Goal: Task Accomplishment & Management: Use online tool/utility

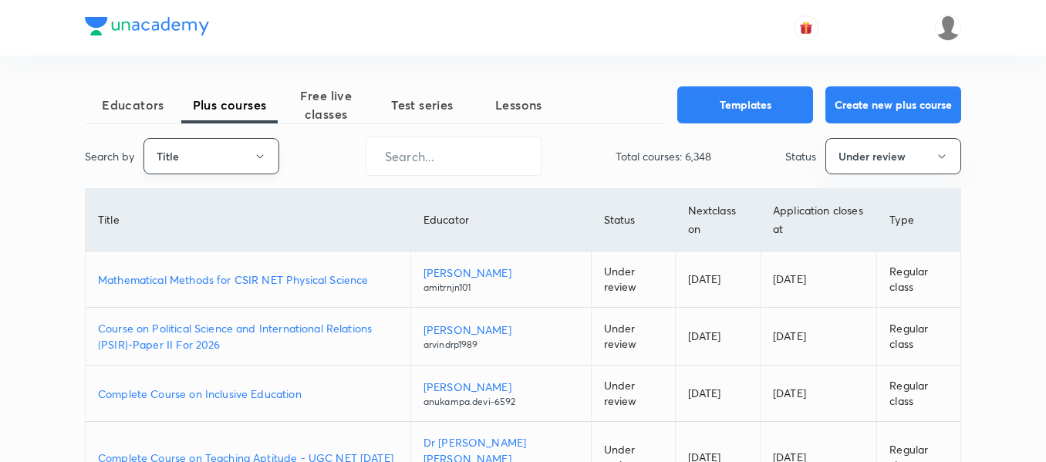
click at [248, 161] on button "Title" at bounding box center [211, 156] width 136 height 36
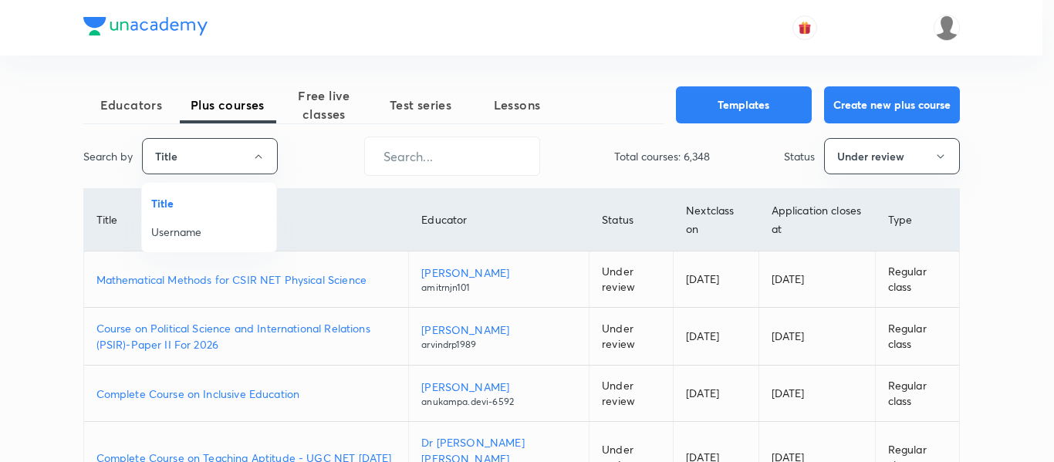
click at [226, 231] on span "Username" at bounding box center [209, 232] width 116 height 16
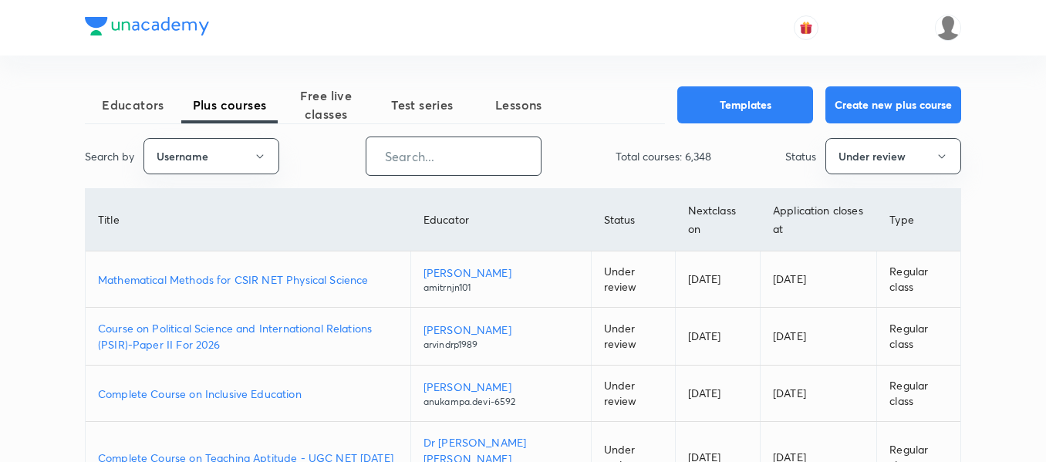
click at [390, 170] on input "text" at bounding box center [453, 156] width 174 height 39
paste input "yadavvinu60-5296"
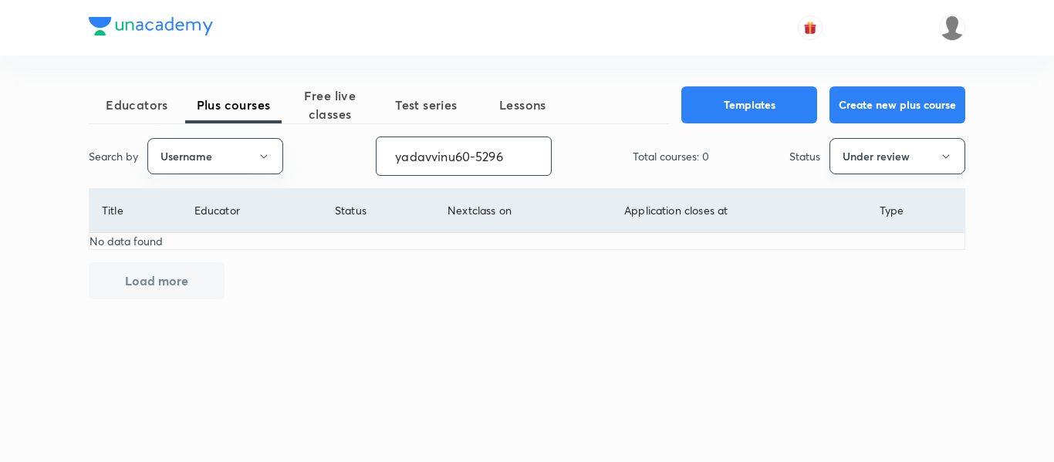
type input "yadavvinu60-5296"
click at [864, 160] on button "Under review" at bounding box center [897, 156] width 136 height 36
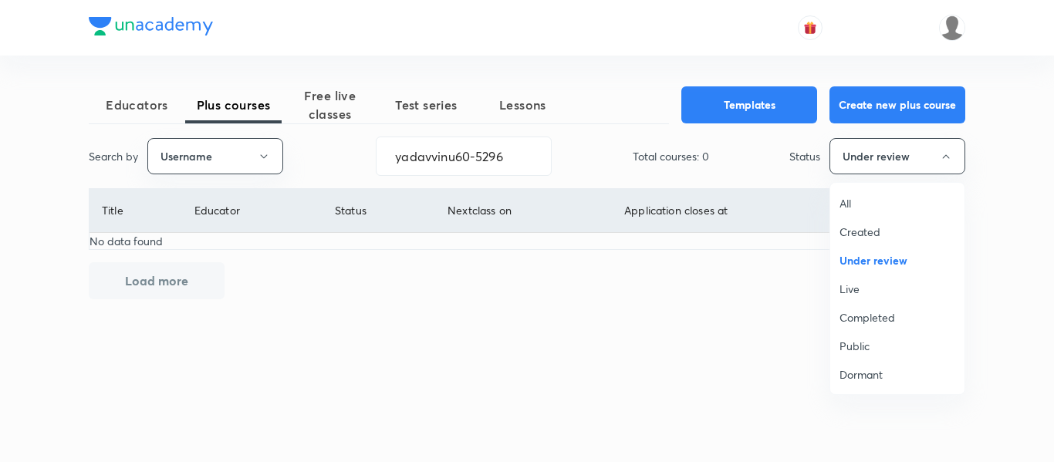
click at [850, 203] on span "All" at bounding box center [897, 203] width 116 height 16
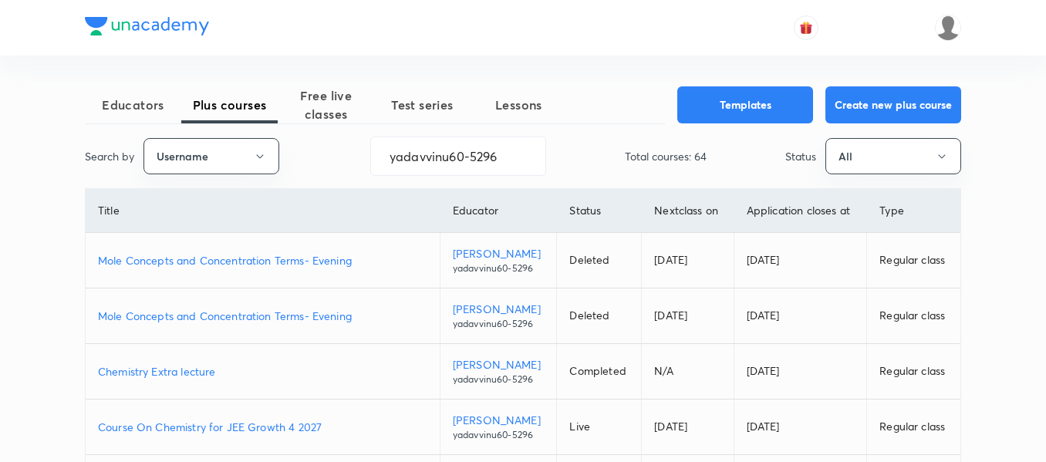
click at [360, 427] on p "Course On Chemistry for JEE Growth 4 2027" at bounding box center [262, 427] width 329 height 16
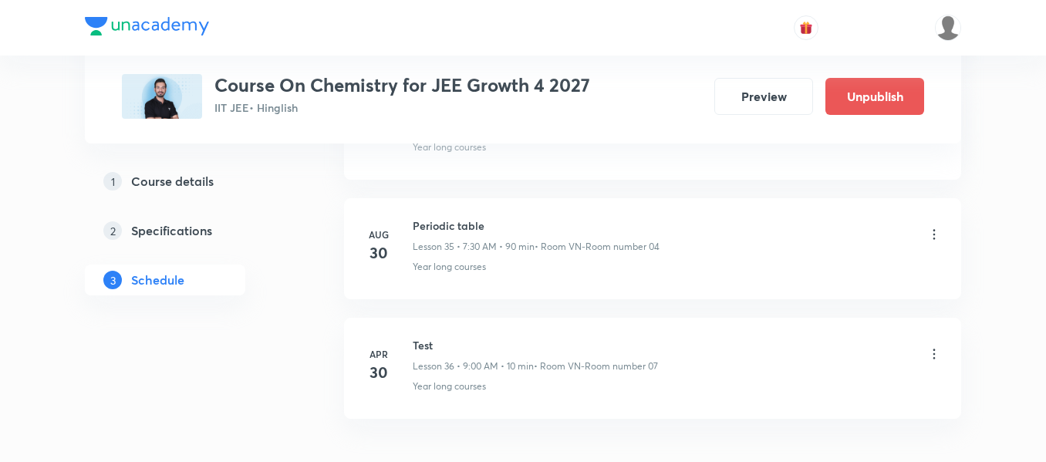
scroll to position [4972, 0]
click at [450, 228] on h6 "Periodic table" at bounding box center [536, 230] width 247 height 16
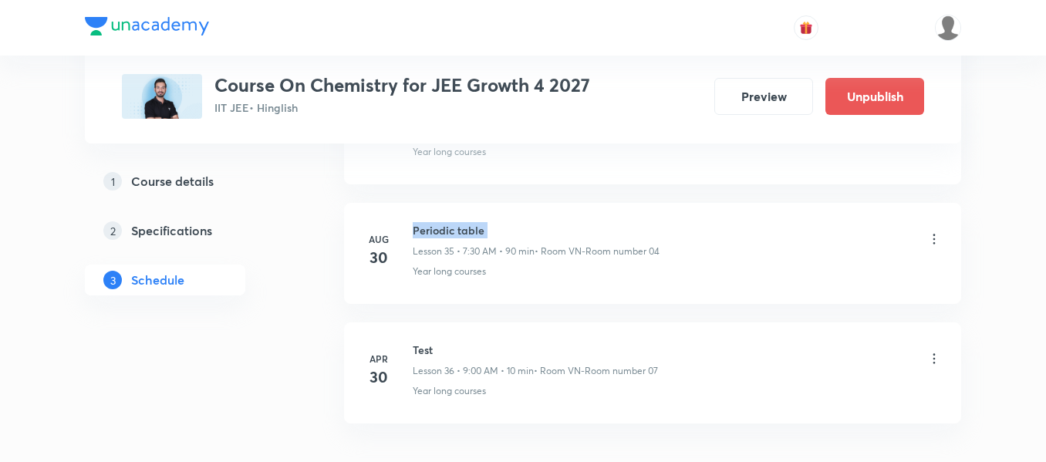
click at [450, 228] on h6 "Periodic table" at bounding box center [536, 230] width 247 height 16
copy h6 "Periodic table"
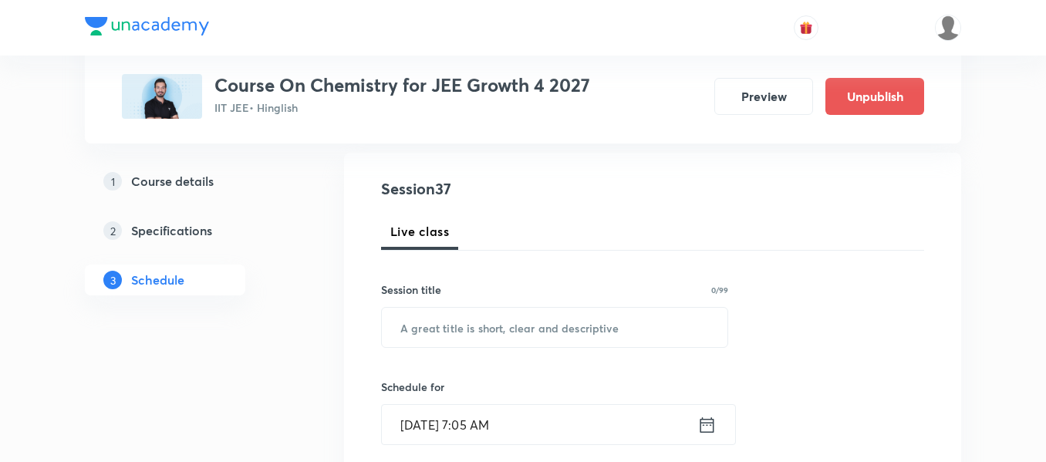
scroll to position [167, 0]
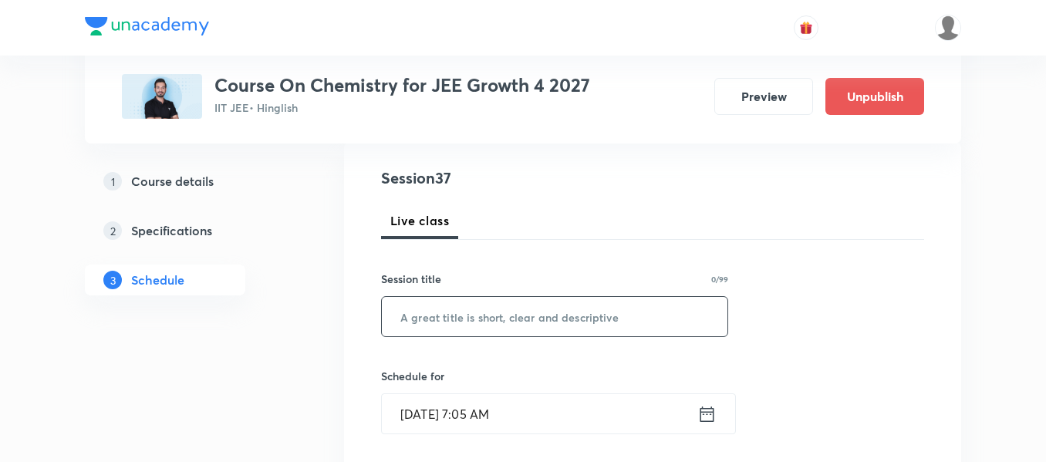
click at [488, 327] on input "text" at bounding box center [555, 316] width 346 height 39
paste input "Periodic table"
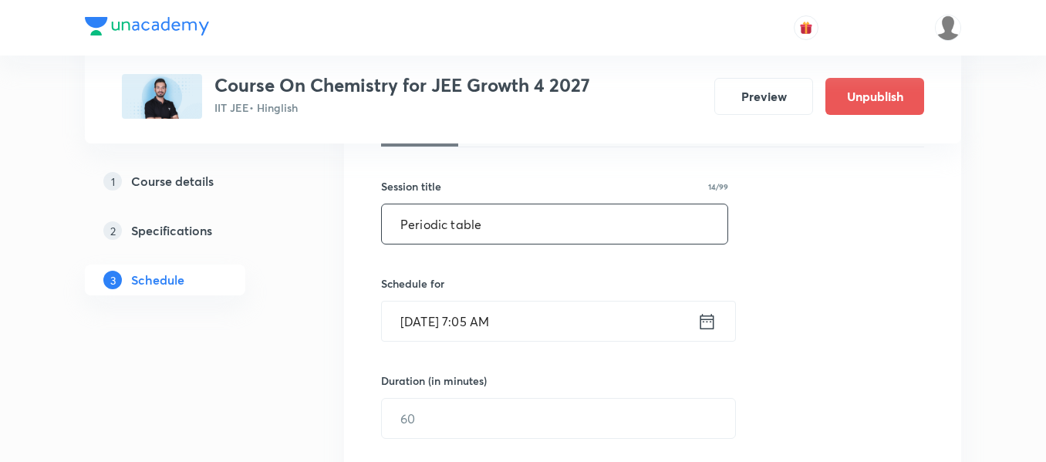
scroll to position [262, 0]
type input "Periodic table"
click at [707, 323] on icon at bounding box center [706, 319] width 19 height 22
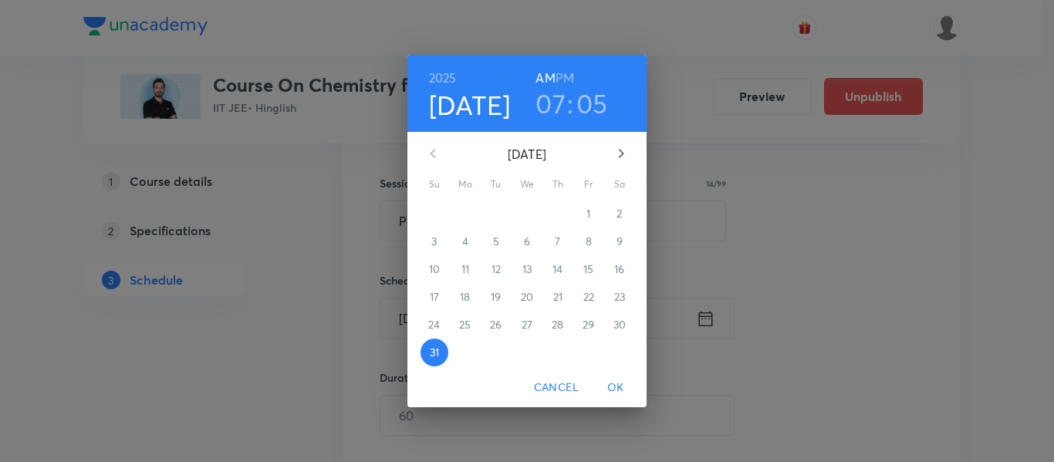
click at [589, 103] on h3 "05" at bounding box center [592, 103] width 32 height 32
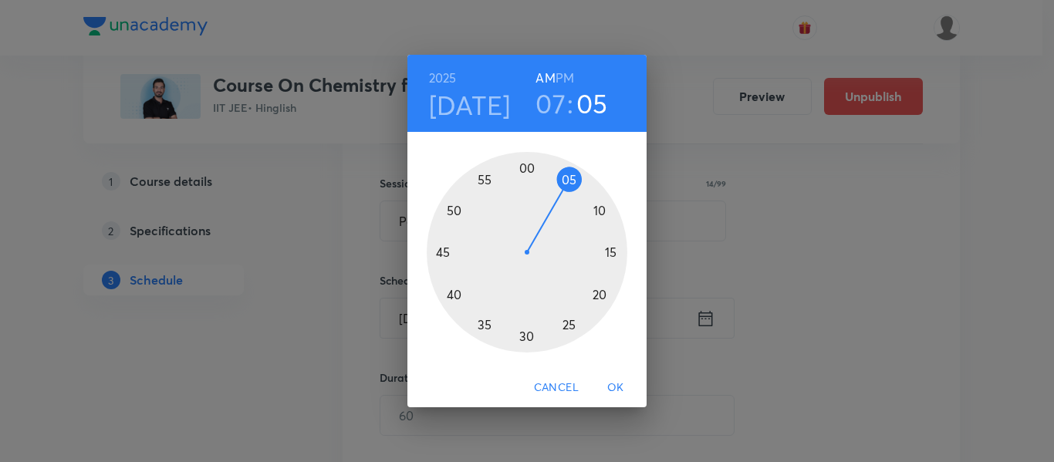
click at [527, 331] on div at bounding box center [527, 252] width 201 height 201
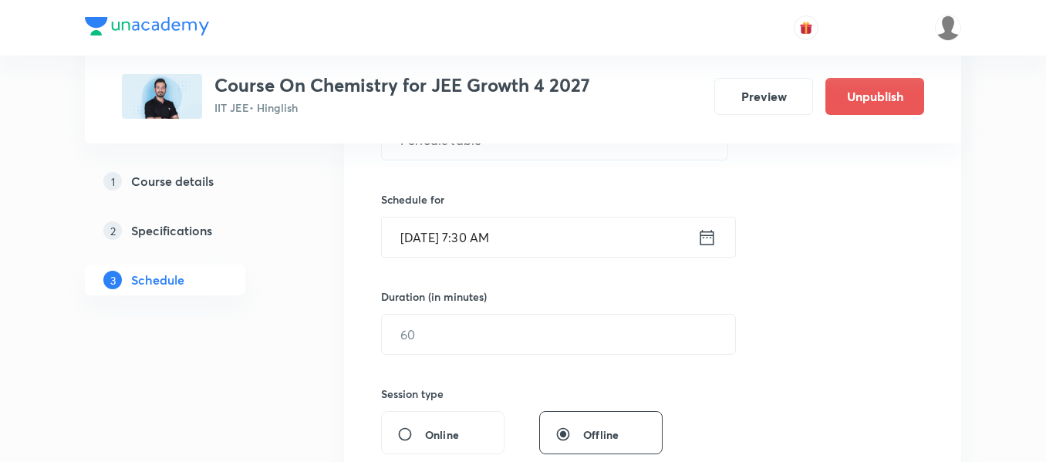
scroll to position [351, 0]
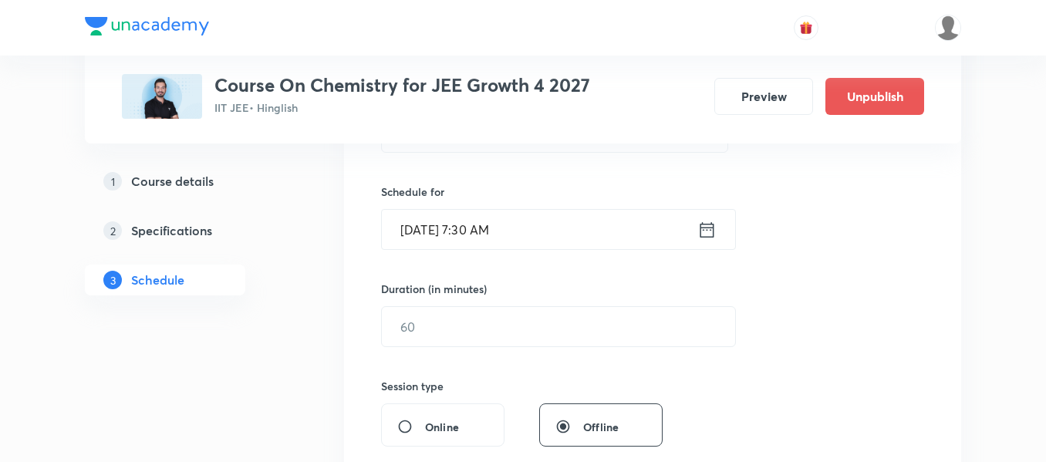
click at [527, 331] on input "text" at bounding box center [558, 326] width 353 height 39
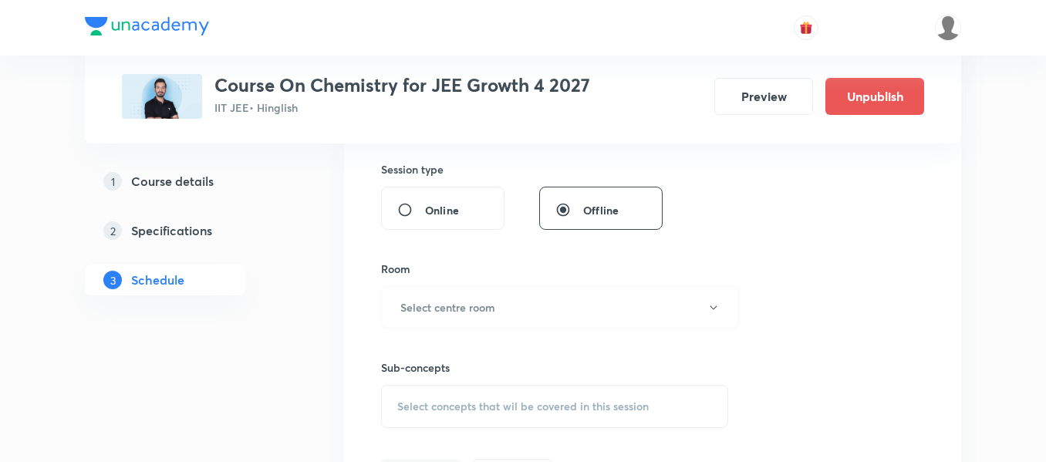
scroll to position [574, 0]
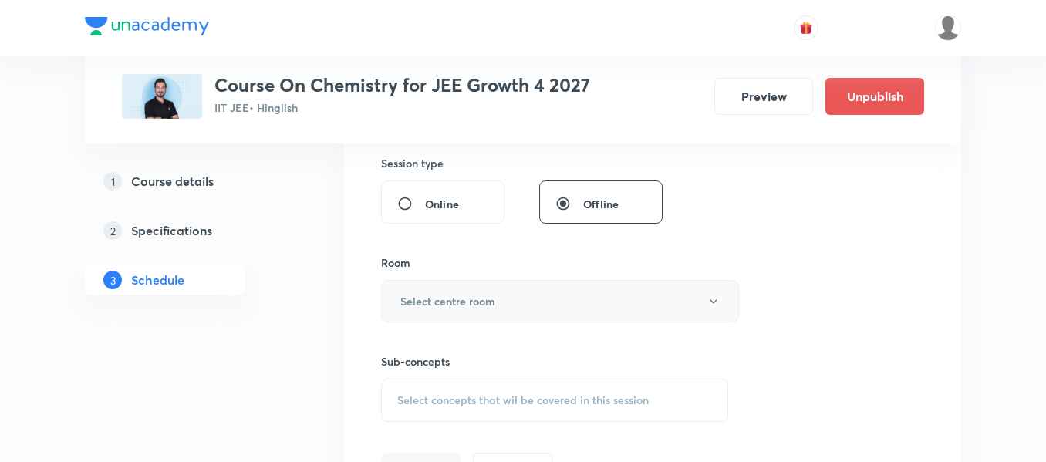
type input "90"
click at [524, 306] on button "Select centre room" at bounding box center [560, 301] width 358 height 42
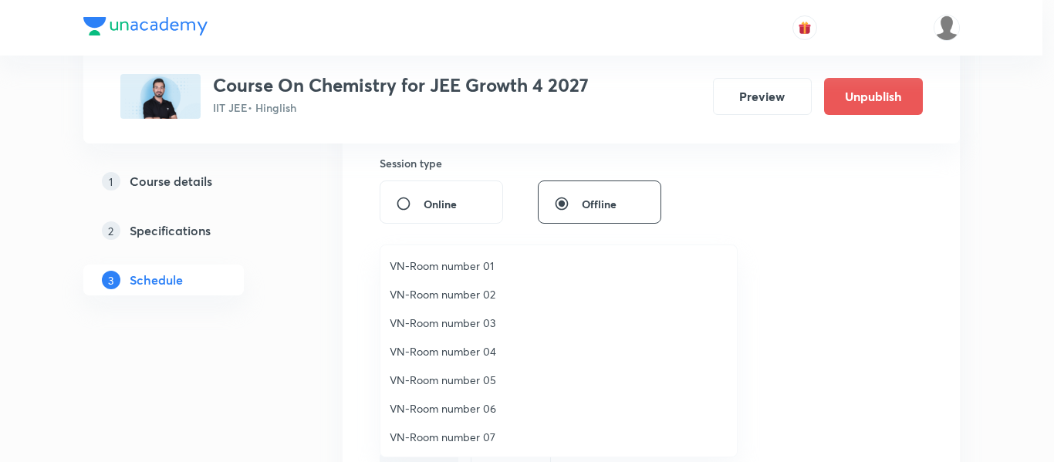
click at [457, 407] on span "VN-Room number 06" at bounding box center [559, 408] width 338 height 16
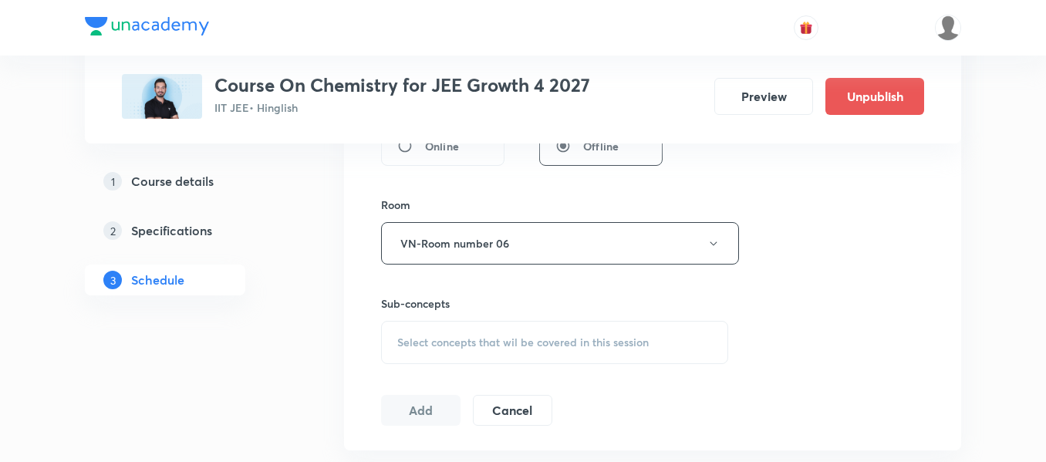
scroll to position [639, 0]
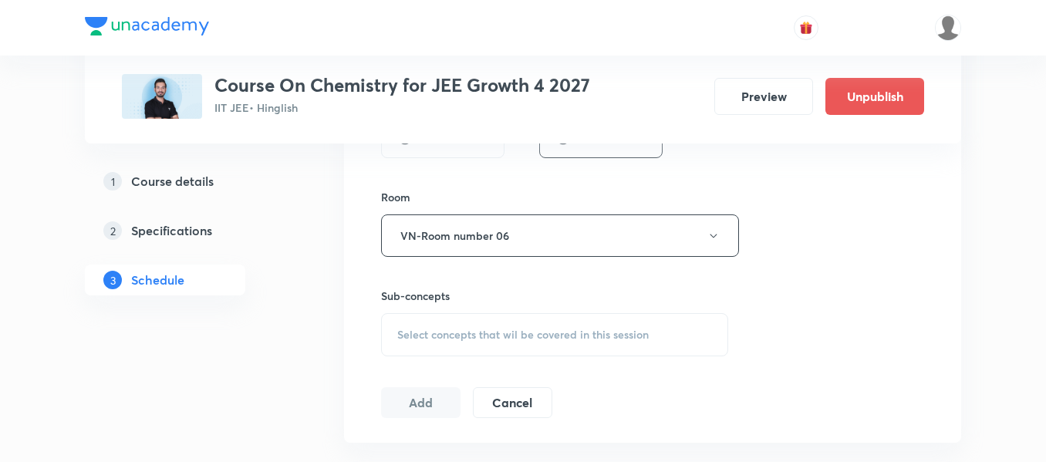
click at [498, 331] on span "Select concepts that wil be covered in this session" at bounding box center [522, 335] width 251 height 12
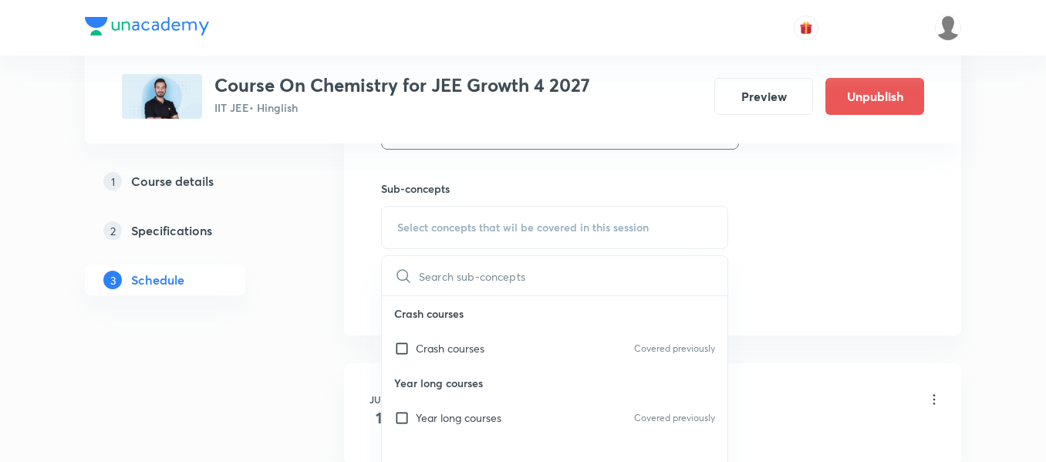
scroll to position [749, 0]
click at [474, 424] on div "Year long courses Covered previously" at bounding box center [555, 415] width 346 height 35
checkbox input "true"
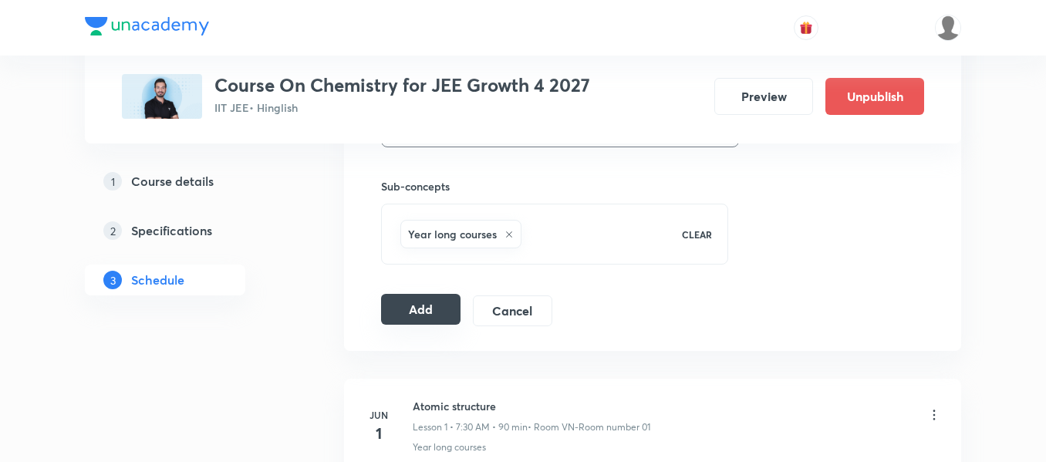
click at [437, 296] on button "Add" at bounding box center [420, 309] width 79 height 31
